Goal: Task Accomplishment & Management: Complete application form

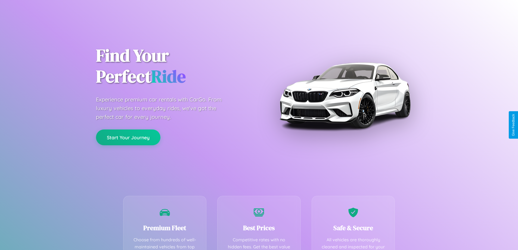
scroll to position [107, 0]
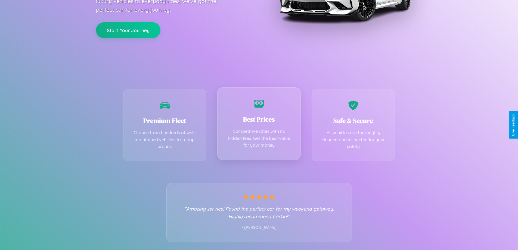
click at [259, 125] on div "Best Prices Competitive rates with no hidden fees. Get the best value for your …" at bounding box center [259, 123] width 84 height 73
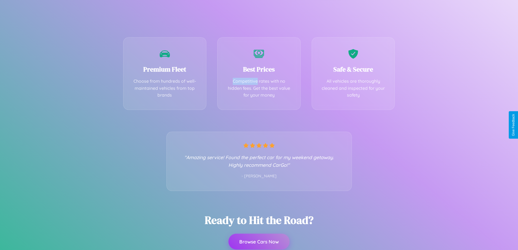
click at [259, 242] on button "Browse Cars Now" at bounding box center [259, 242] width 61 height 16
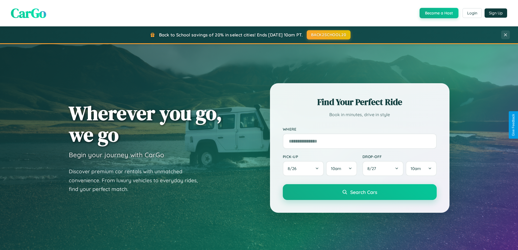
scroll to position [1047, 0]
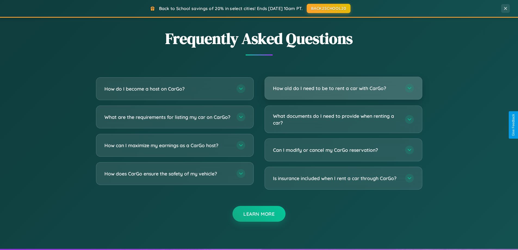
click at [343, 88] on h3 "How old do I need to be to rent a car with CarGo?" at bounding box center [336, 88] width 127 height 7
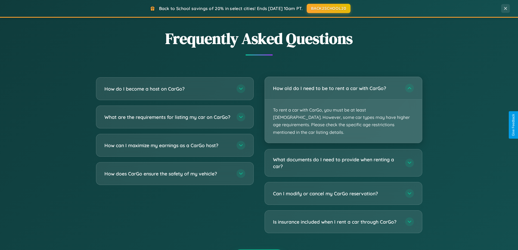
click at [343, 106] on p "To rent a car with CarGo, you must be at least [DEMOGRAPHIC_DATA]. However, som…" at bounding box center [343, 121] width 157 height 43
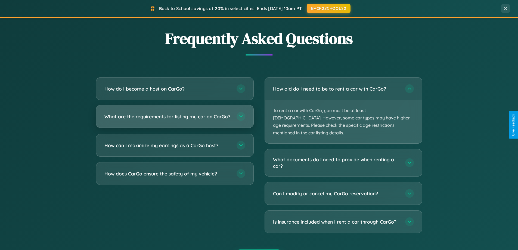
click at [175, 119] on h3 "What are the requirements for listing my car on CarGo?" at bounding box center [167, 116] width 127 height 7
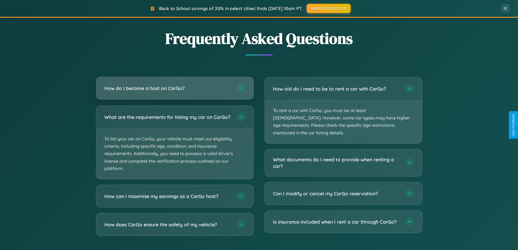
click at [175, 89] on h3 "How do I become a host on CarGo?" at bounding box center [167, 88] width 127 height 7
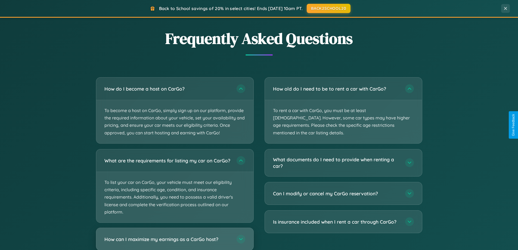
click at [175, 241] on h3 "How can I maximize my earnings as a CarGo host?" at bounding box center [167, 239] width 127 height 7
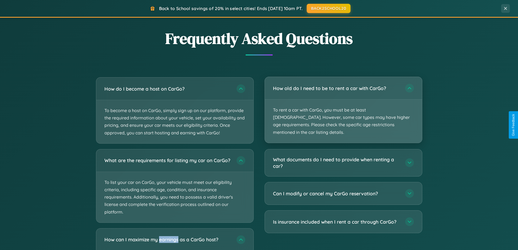
click at [343, 107] on p "To rent a car with CarGo, you must be at least [DEMOGRAPHIC_DATA]. However, som…" at bounding box center [343, 121] width 157 height 43
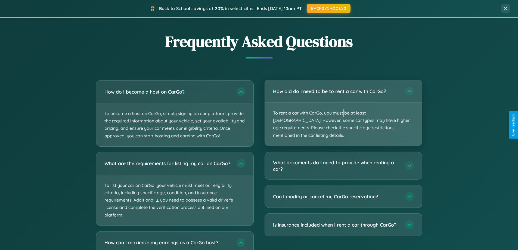
scroll to position [1034, 0]
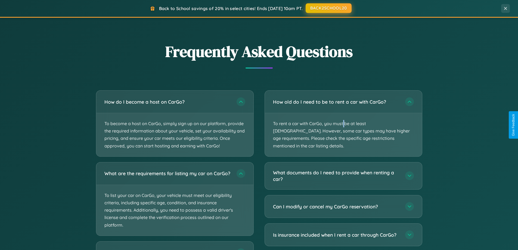
click at [328, 8] on button "BACK2SCHOOL20" at bounding box center [329, 8] width 46 height 10
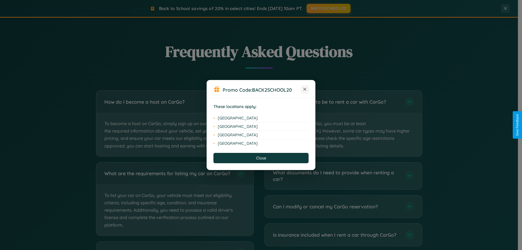
click at [305, 90] on icon at bounding box center [305, 89] width 3 height 3
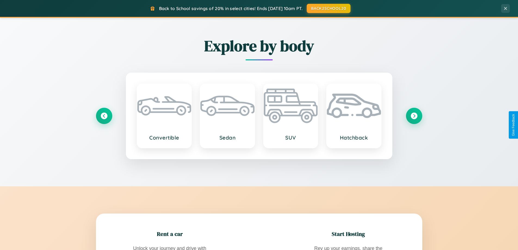
scroll to position [479, 0]
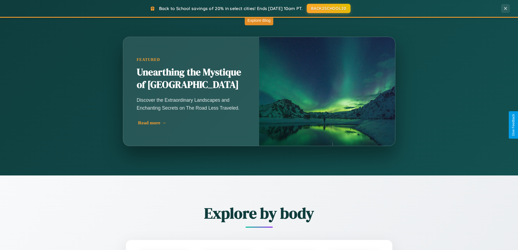
click at [191, 123] on div "Read more →" at bounding box center [192, 123] width 109 height 6
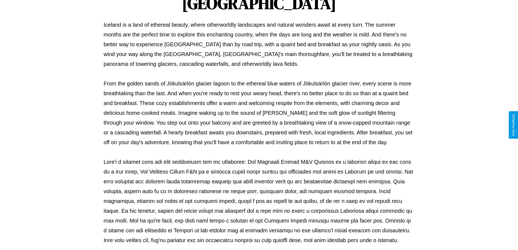
scroll to position [176, 0]
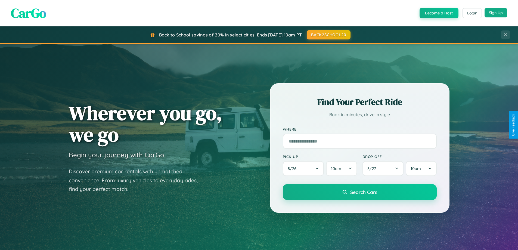
click at [496, 13] on button "Sign Up" at bounding box center [496, 12] width 23 height 9
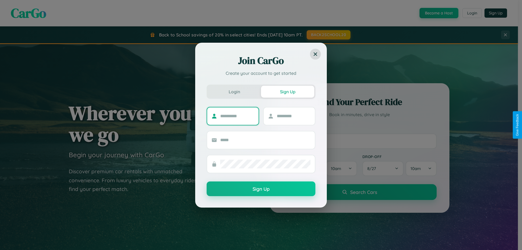
click at [237, 116] on input "text" at bounding box center [237, 116] width 34 height 9
type input "*****"
click at [294, 116] on input "text" at bounding box center [294, 116] width 34 height 9
type input "*****"
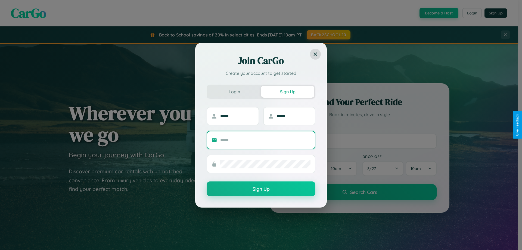
click at [266, 140] on input "text" at bounding box center [265, 140] width 90 height 9
type input "**********"
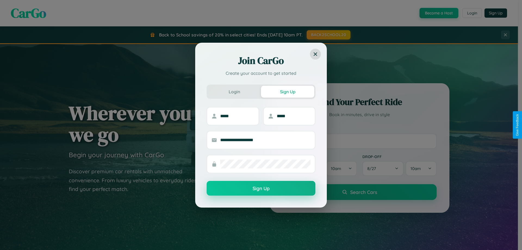
click at [261, 189] on button "Sign Up" at bounding box center [261, 188] width 109 height 15
